Goal: Task Accomplishment & Management: Complete application form

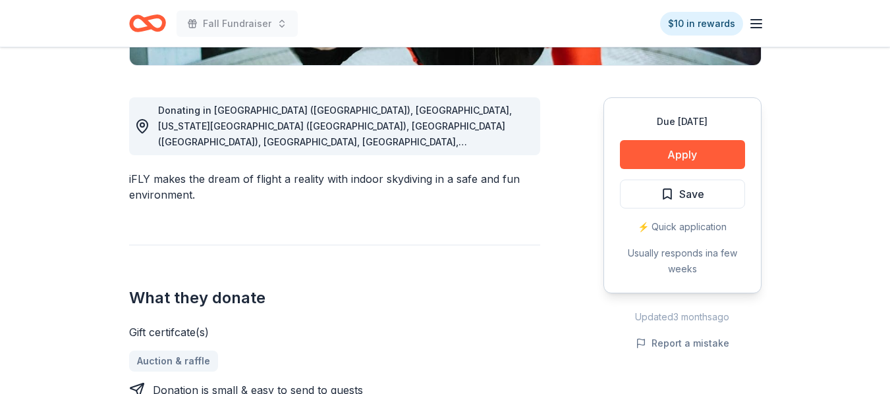
scroll to position [341, 0]
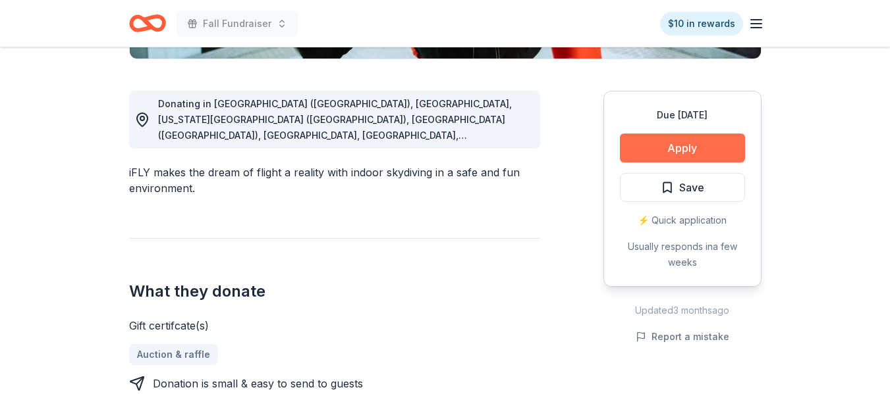
click at [646, 148] on button "Apply" at bounding box center [682, 148] width 125 height 29
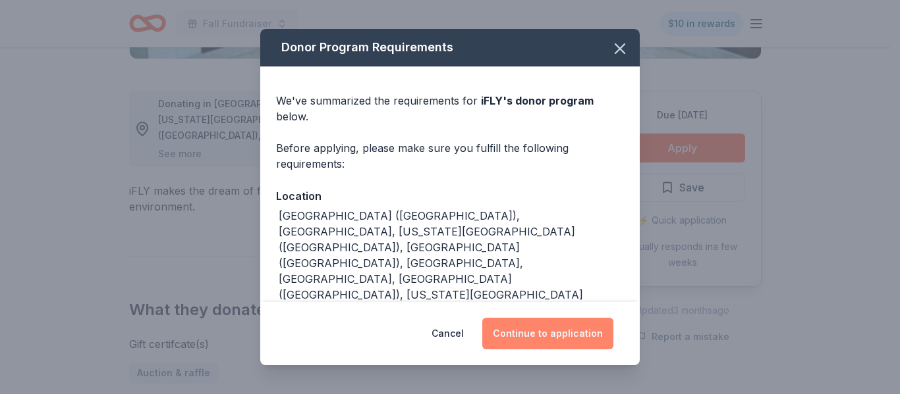
click at [543, 327] on button "Continue to application" at bounding box center [547, 334] width 131 height 32
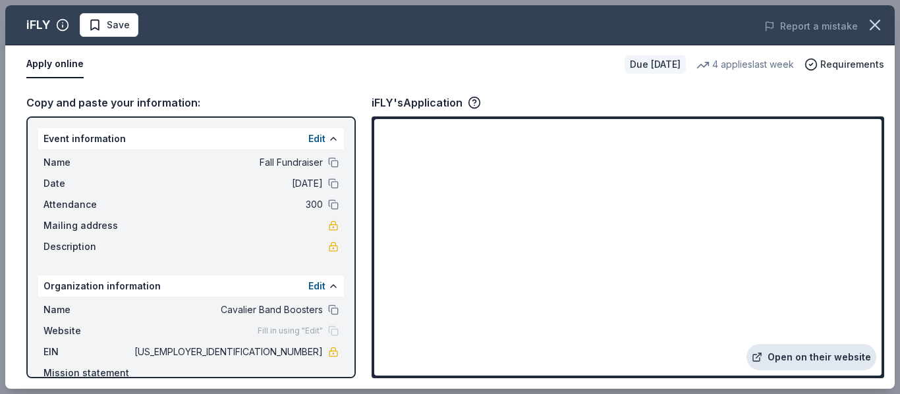
click at [779, 356] on link "Open on their website" at bounding box center [811, 357] width 130 height 26
click at [799, 358] on link "Open on their website" at bounding box center [811, 357] width 130 height 26
click at [811, 66] on icon "button" at bounding box center [810, 64] width 13 height 13
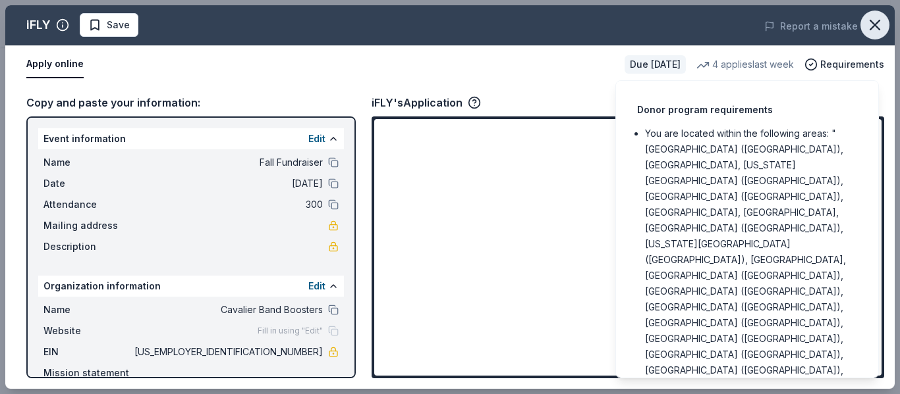
click at [877, 26] on icon "button" at bounding box center [874, 25] width 18 height 18
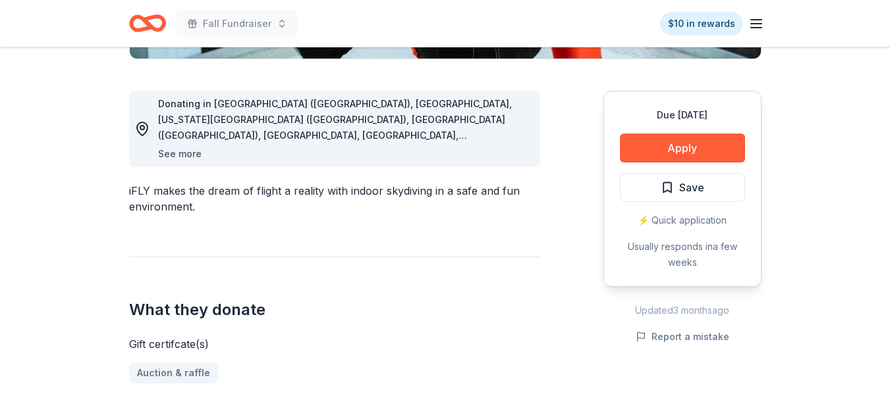
click at [190, 154] on button "See more" at bounding box center [179, 154] width 43 height 16
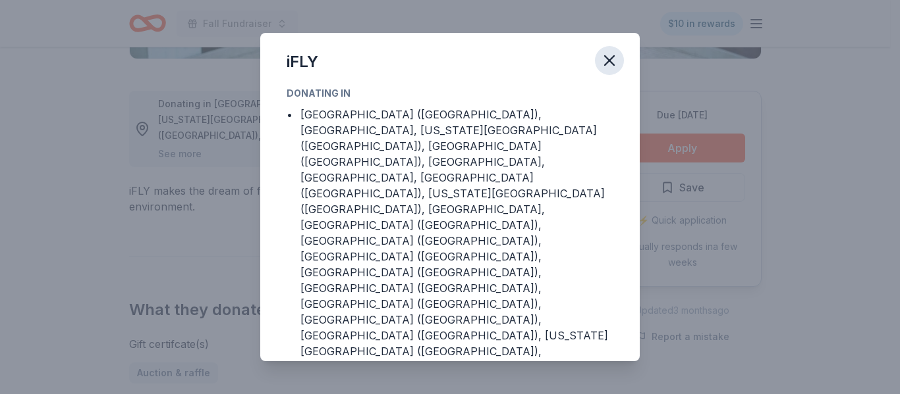
click at [606, 65] on icon "button" at bounding box center [609, 60] width 9 height 9
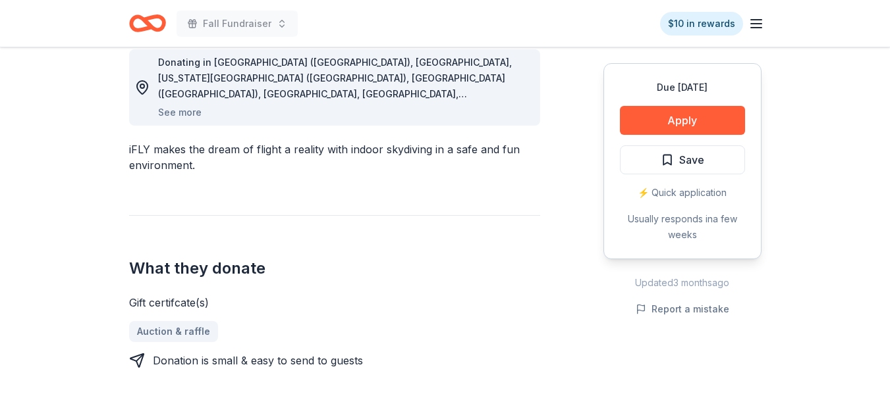
scroll to position [390, 0]
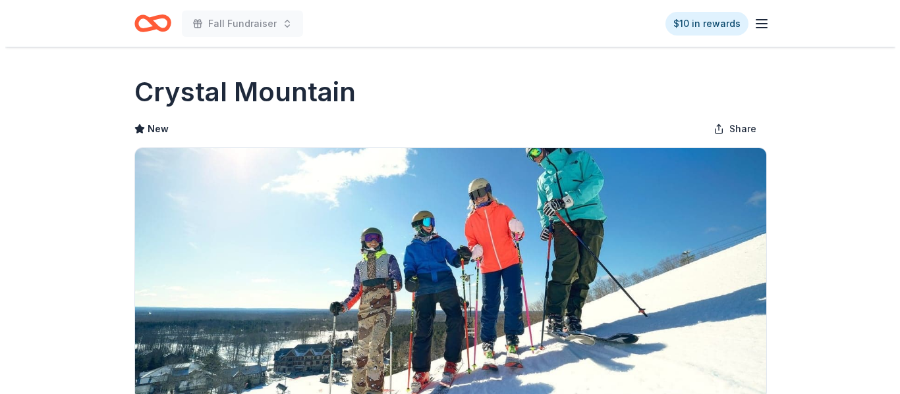
scroll to position [247, 0]
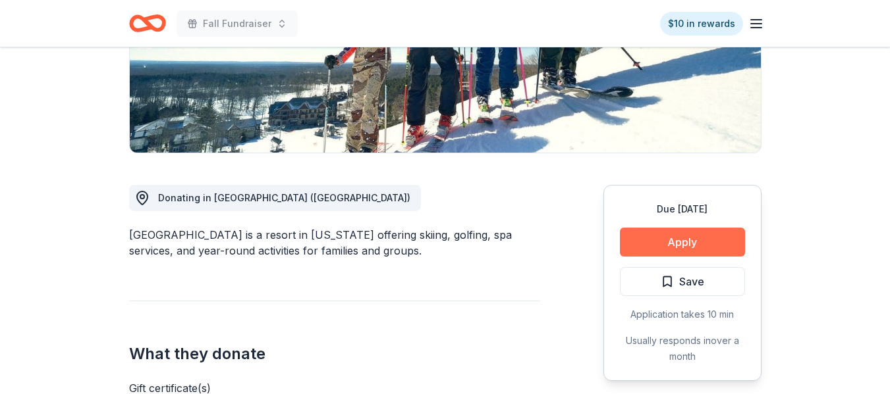
click at [699, 242] on button "Apply" at bounding box center [682, 242] width 125 height 29
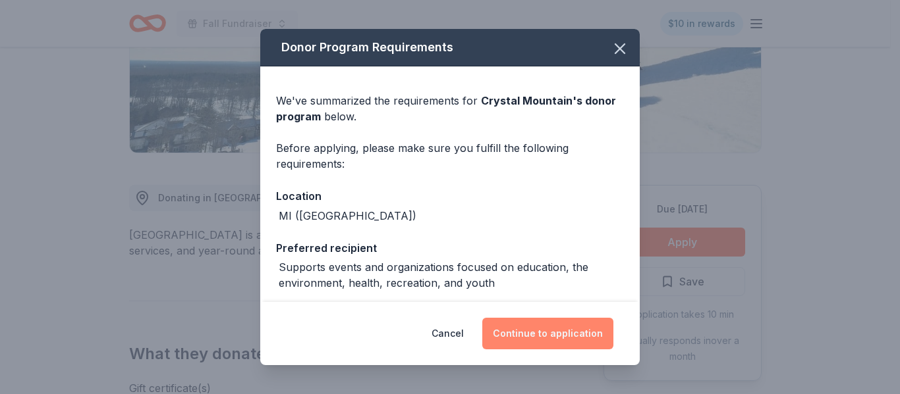
click at [568, 335] on button "Continue to application" at bounding box center [547, 334] width 131 height 32
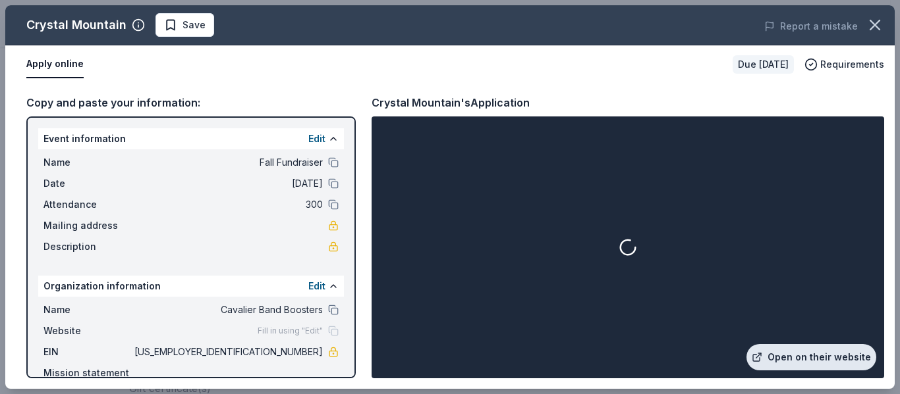
click at [786, 353] on link "Open on their website" at bounding box center [811, 357] width 130 height 26
